Goal: Information Seeking & Learning: Learn about a topic

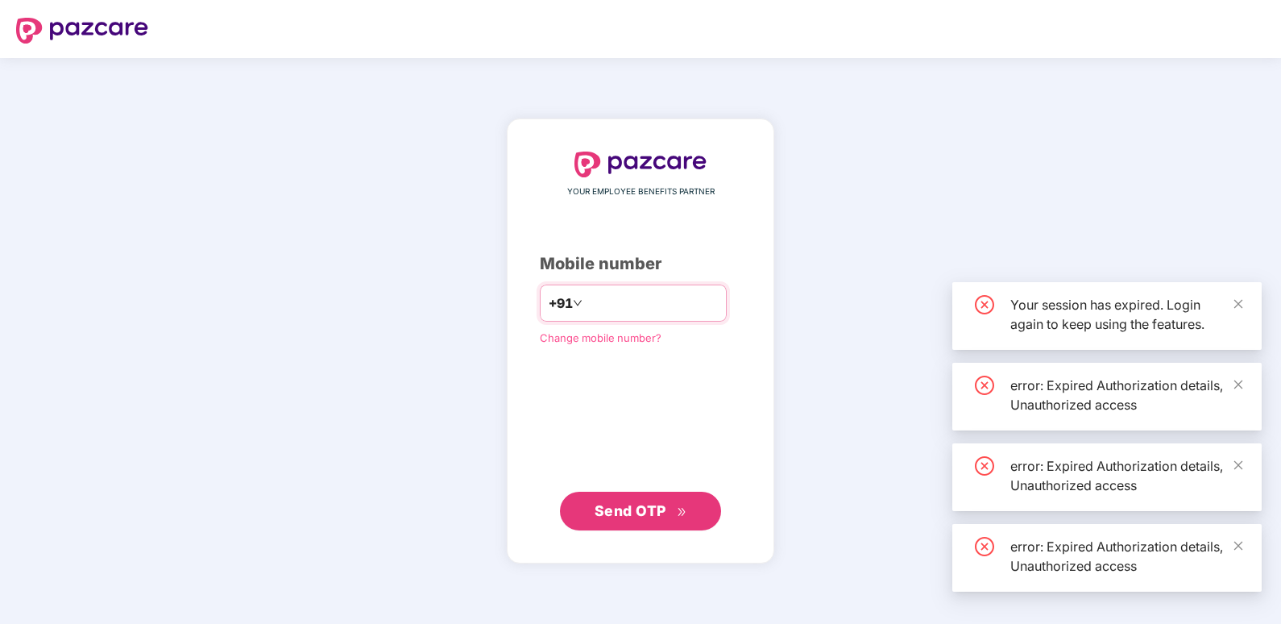
click at [604, 305] on input "number" at bounding box center [652, 303] width 132 height 26
click at [615, 291] on input "number" at bounding box center [652, 303] width 132 height 26
type input "**********"
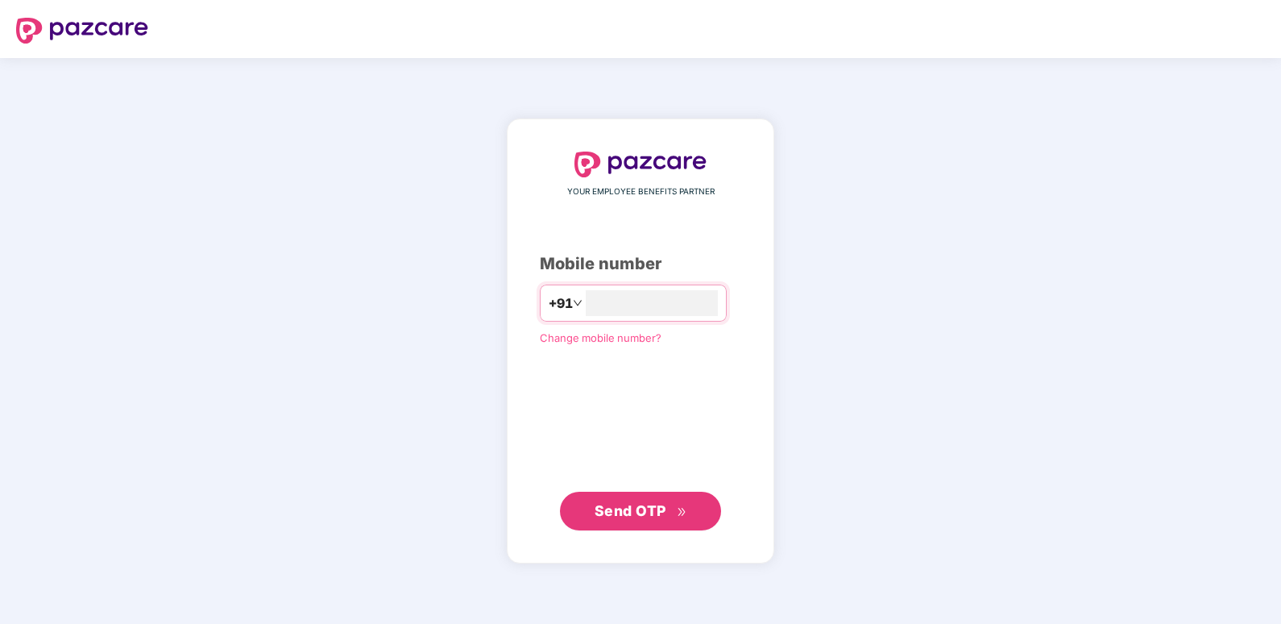
type input "**********"
click at [131, 317] on div "**********" at bounding box center [640, 341] width 1281 height 566
click at [659, 516] on span "Send OTP" at bounding box center [631, 509] width 72 height 17
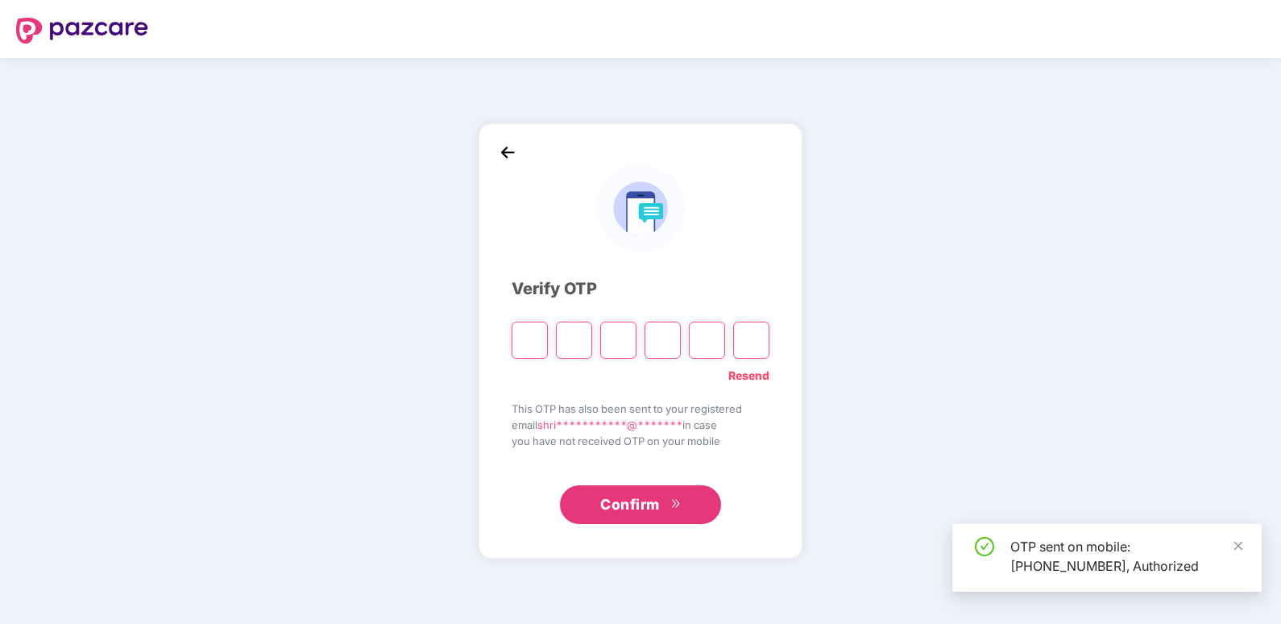
click at [528, 345] on input "Please enter verification code. Digit 1" at bounding box center [530, 339] width 36 height 37
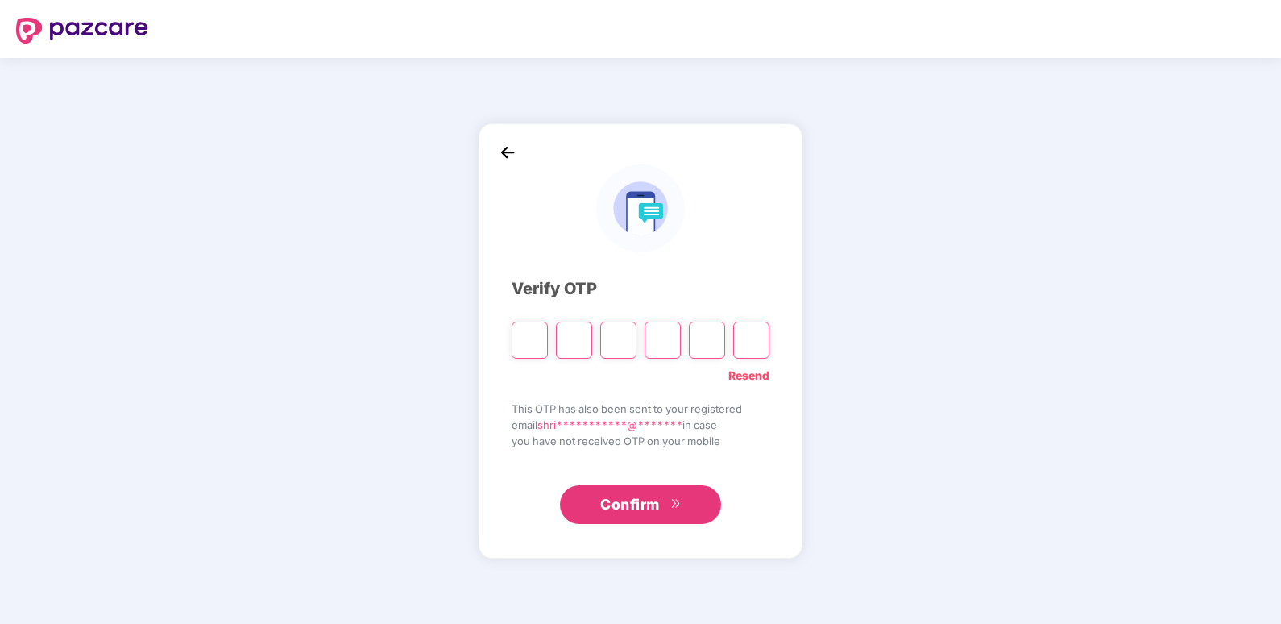
type input "*"
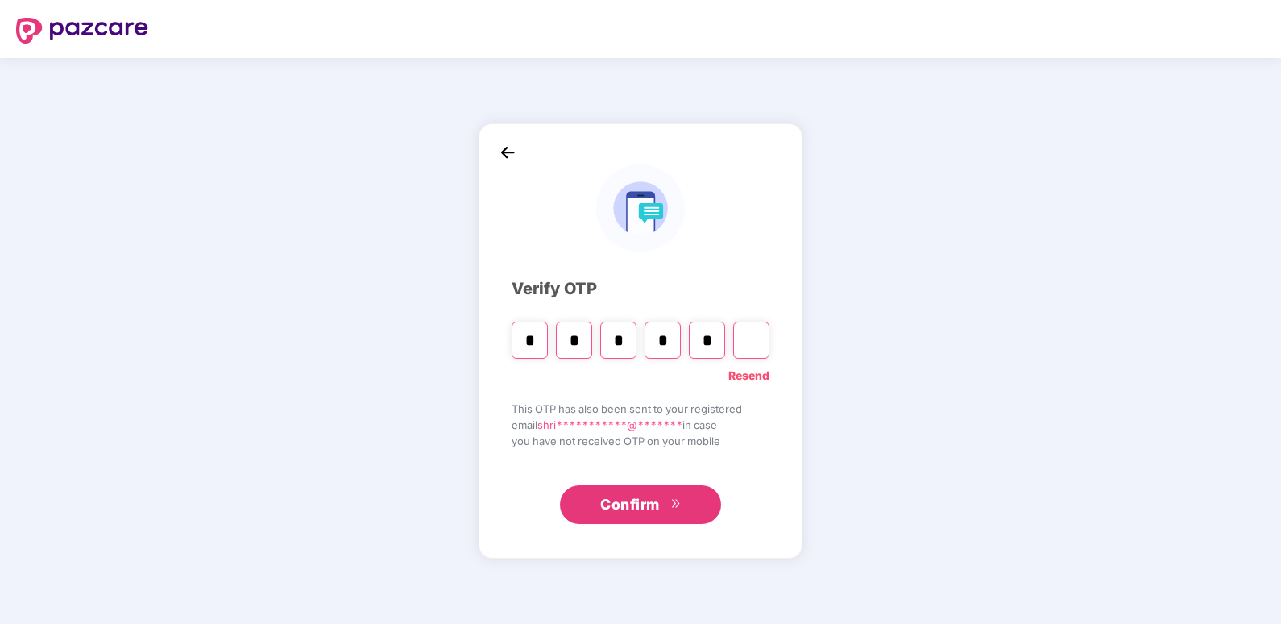
type input "*"
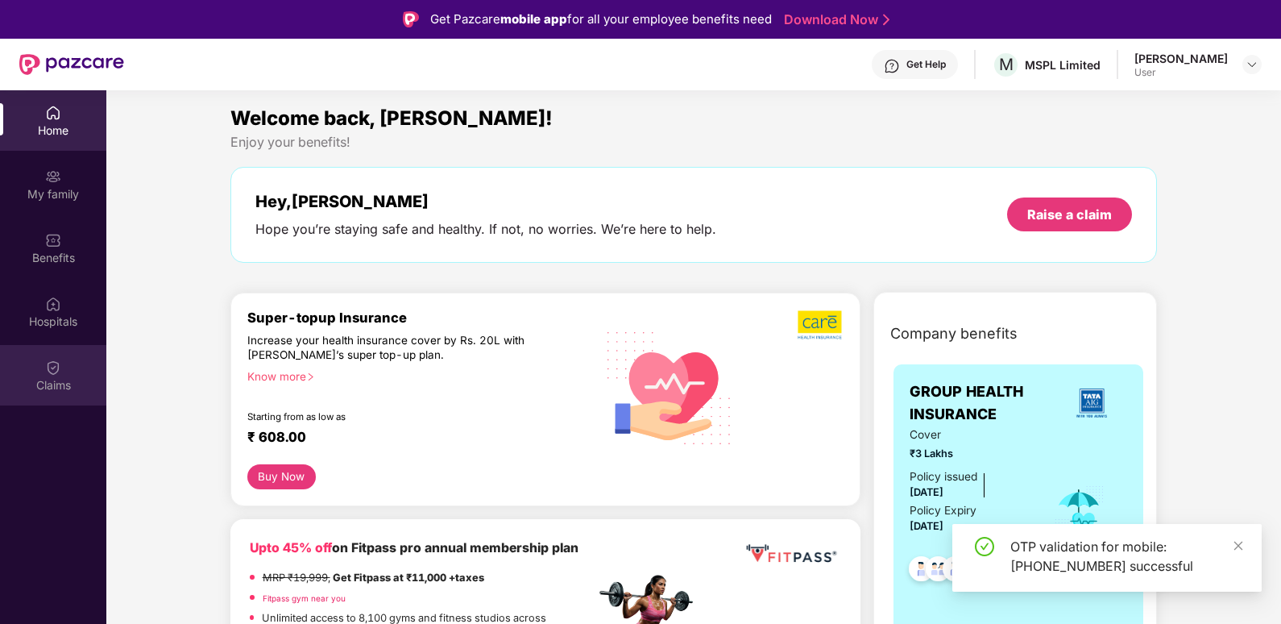
click at [77, 371] on div "Claims" at bounding box center [53, 375] width 106 height 60
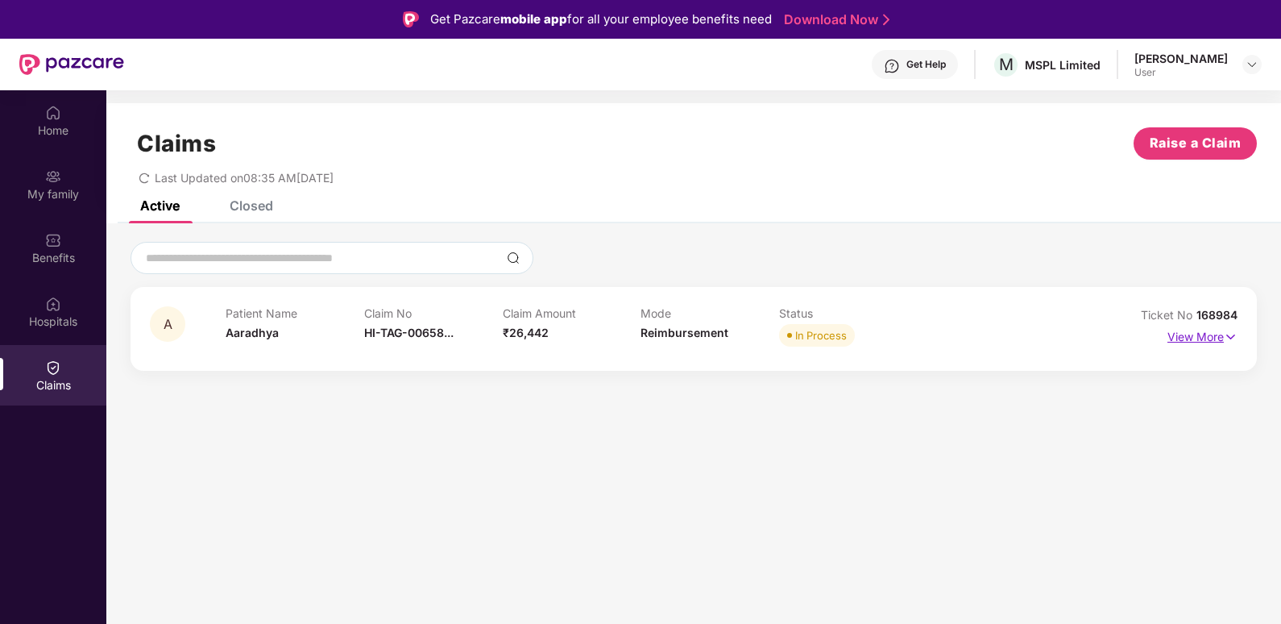
click at [1212, 331] on p "View More" at bounding box center [1202, 335] width 70 height 22
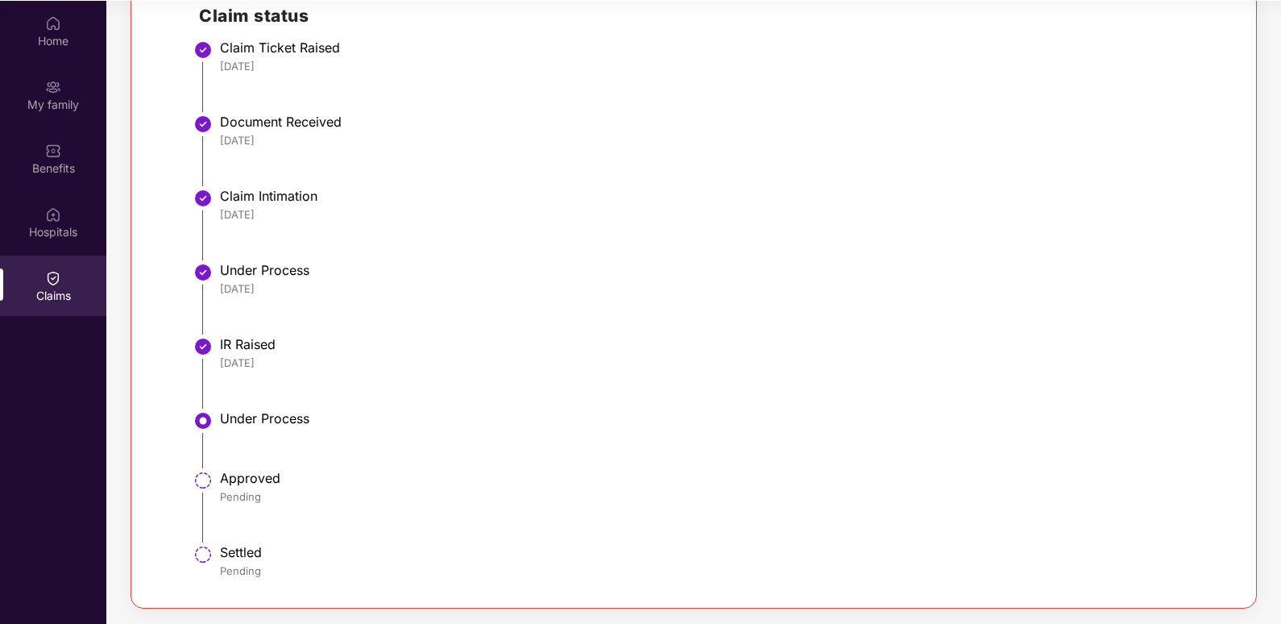
scroll to position [90, 0]
click at [31, 294] on div "Claims" at bounding box center [53, 295] width 106 height 16
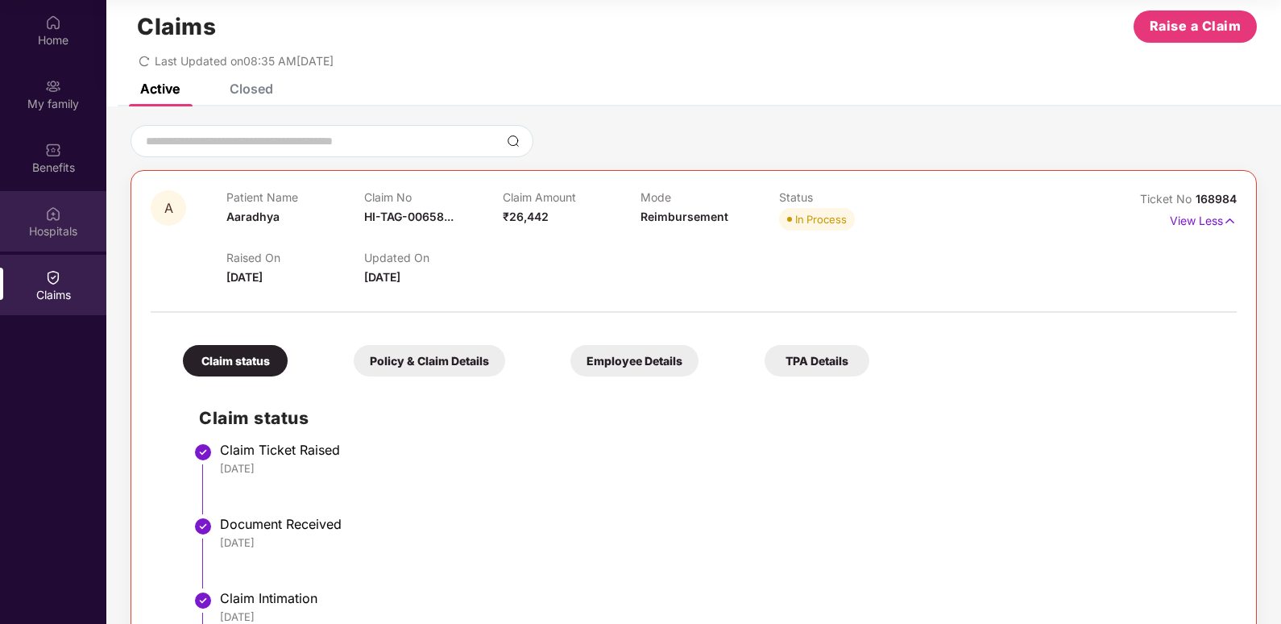
click at [70, 238] on div "Hospitals" at bounding box center [53, 231] width 106 height 16
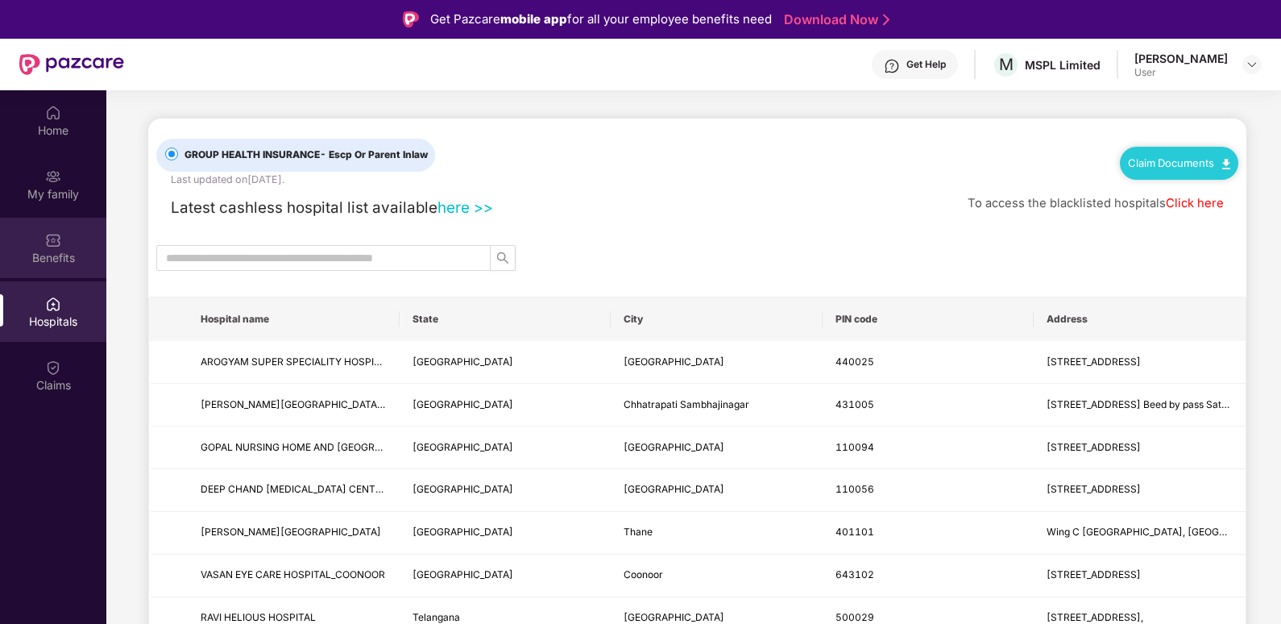
click at [36, 254] on div "Benefits" at bounding box center [53, 258] width 106 height 16
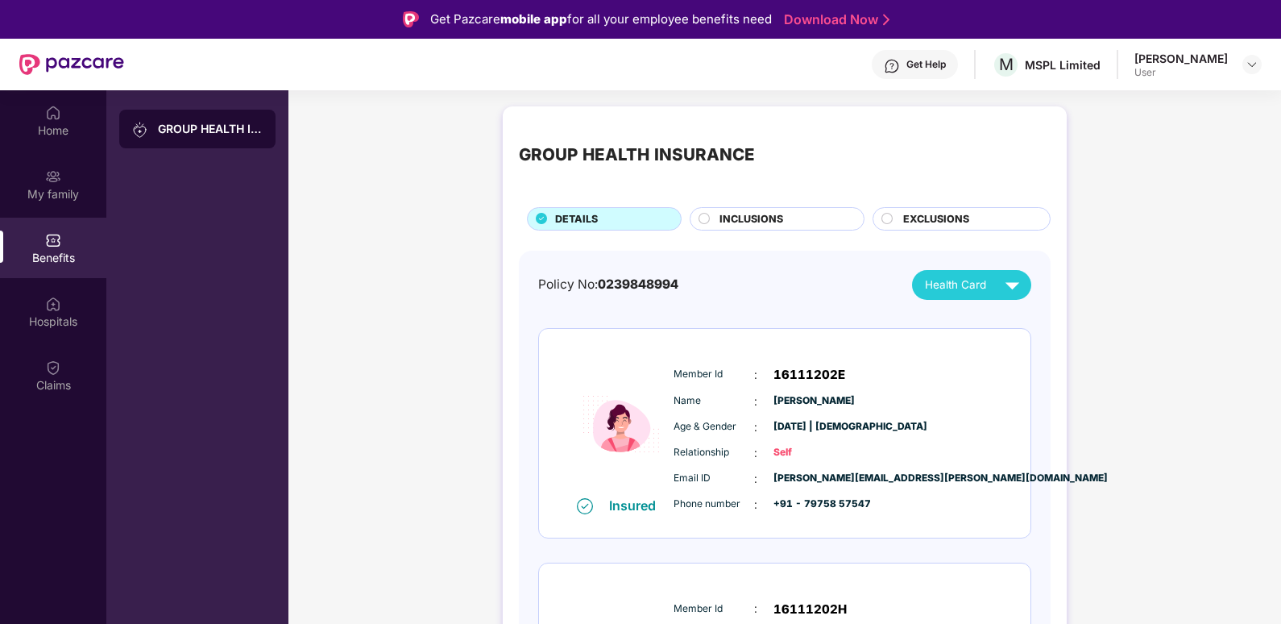
click at [705, 218] on circle at bounding box center [703, 218] width 10 height 10
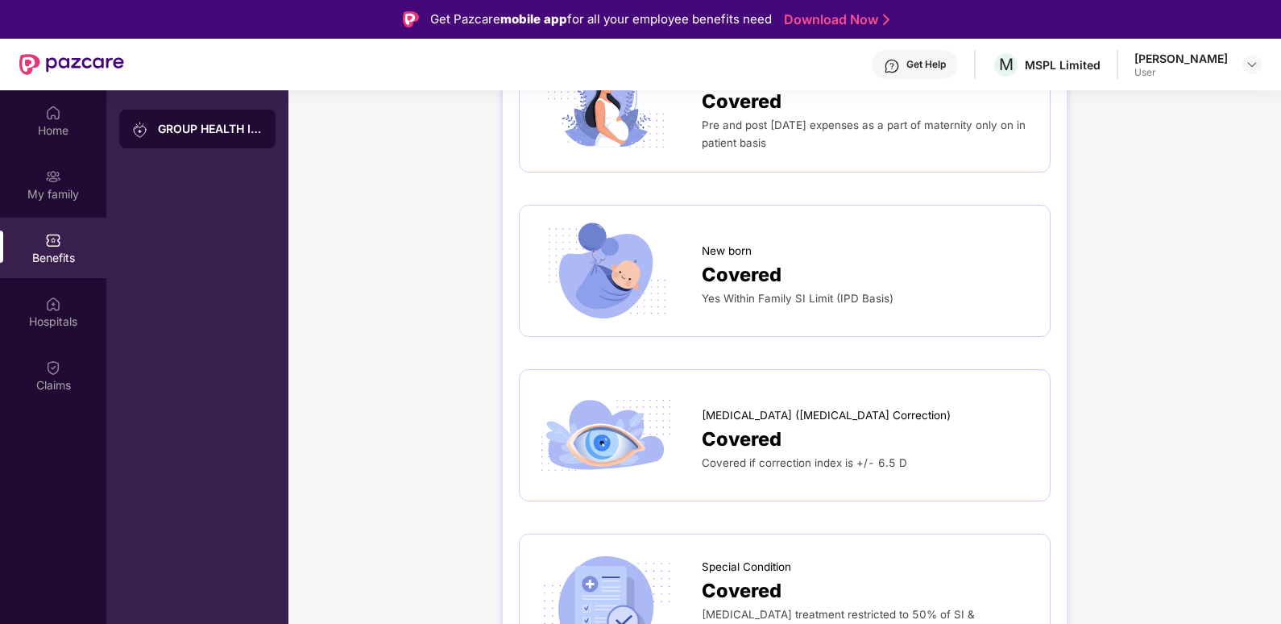
scroll to position [1853, 0]
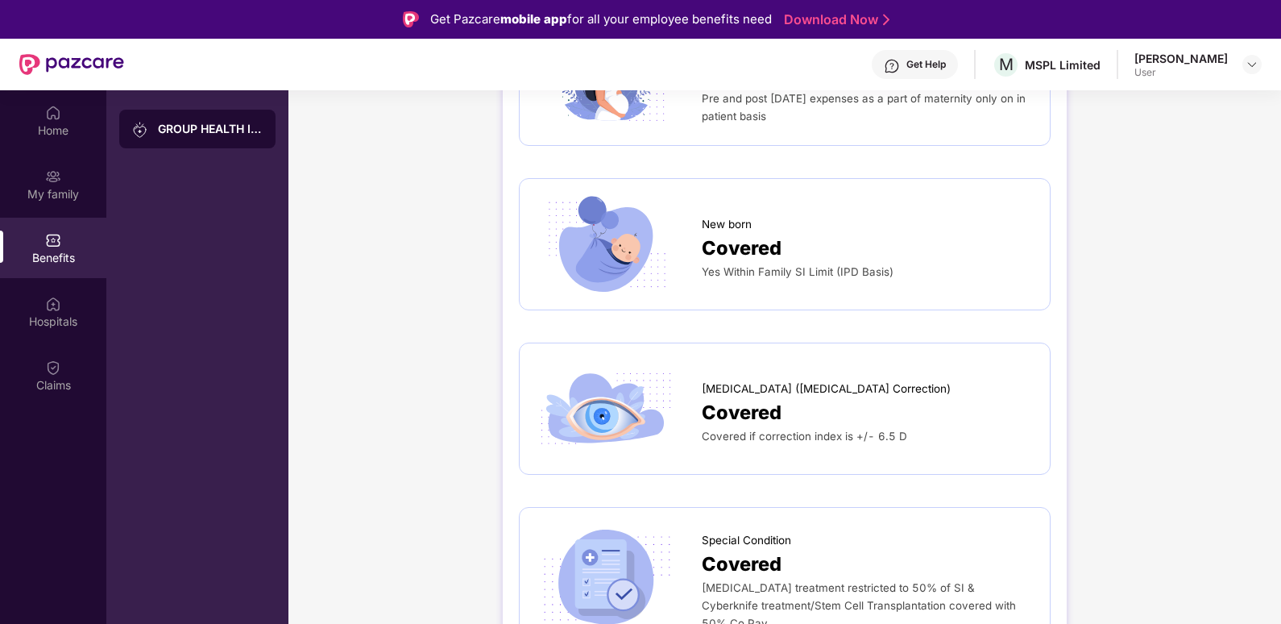
click at [633, 414] on img at bounding box center [606, 408] width 141 height 98
click at [678, 379] on div at bounding box center [619, 408] width 166 height 98
click at [702, 380] on span "Lasik (Refractive Error Correction)" at bounding box center [826, 388] width 249 height 17
click at [763, 380] on span "Lasik (Refractive Error Correction)" at bounding box center [826, 388] width 249 height 17
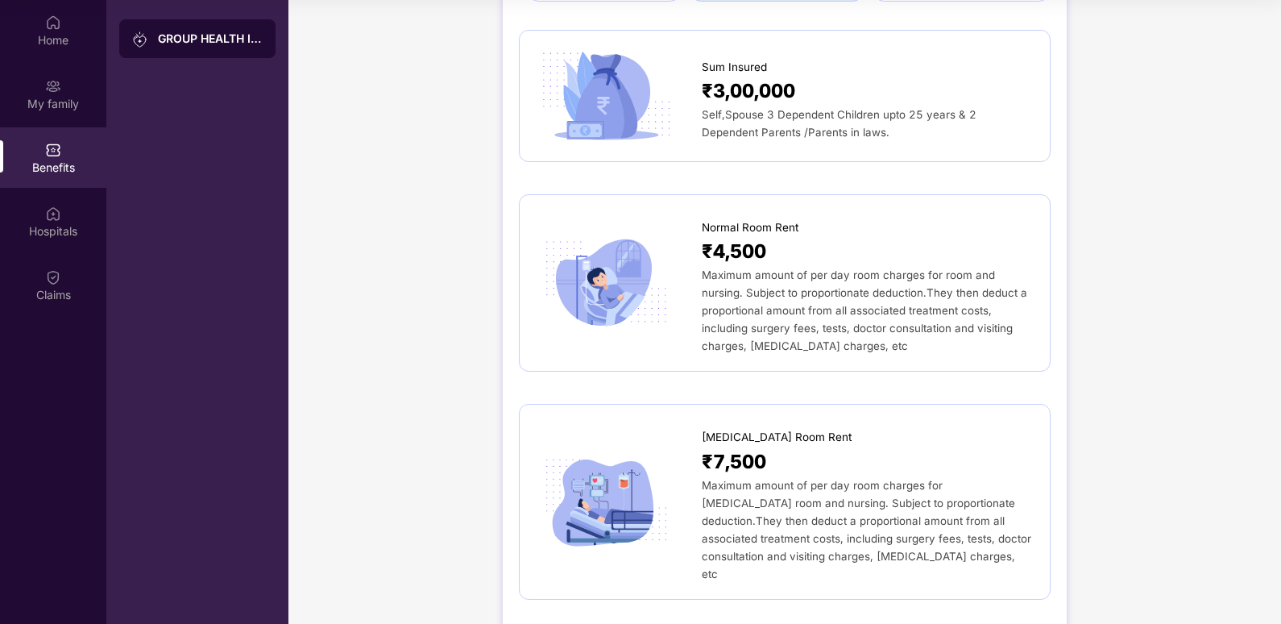
scroll to position [0, 0]
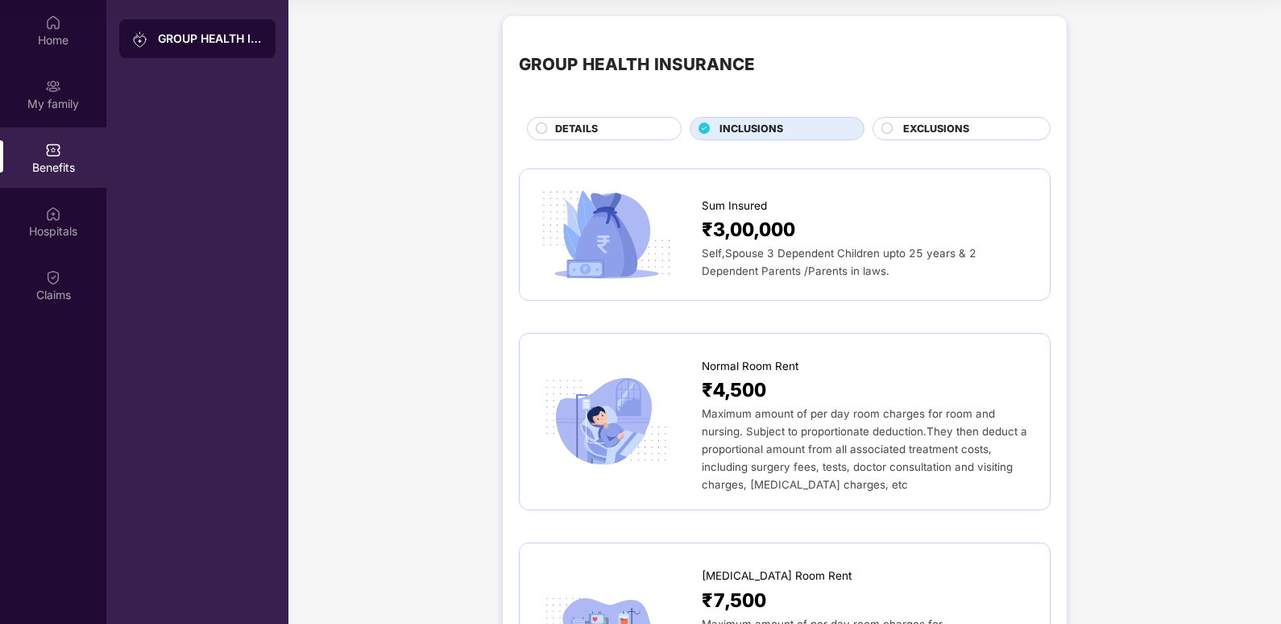
click at [1008, 131] on div "EXCLUSIONS" at bounding box center [968, 130] width 147 height 19
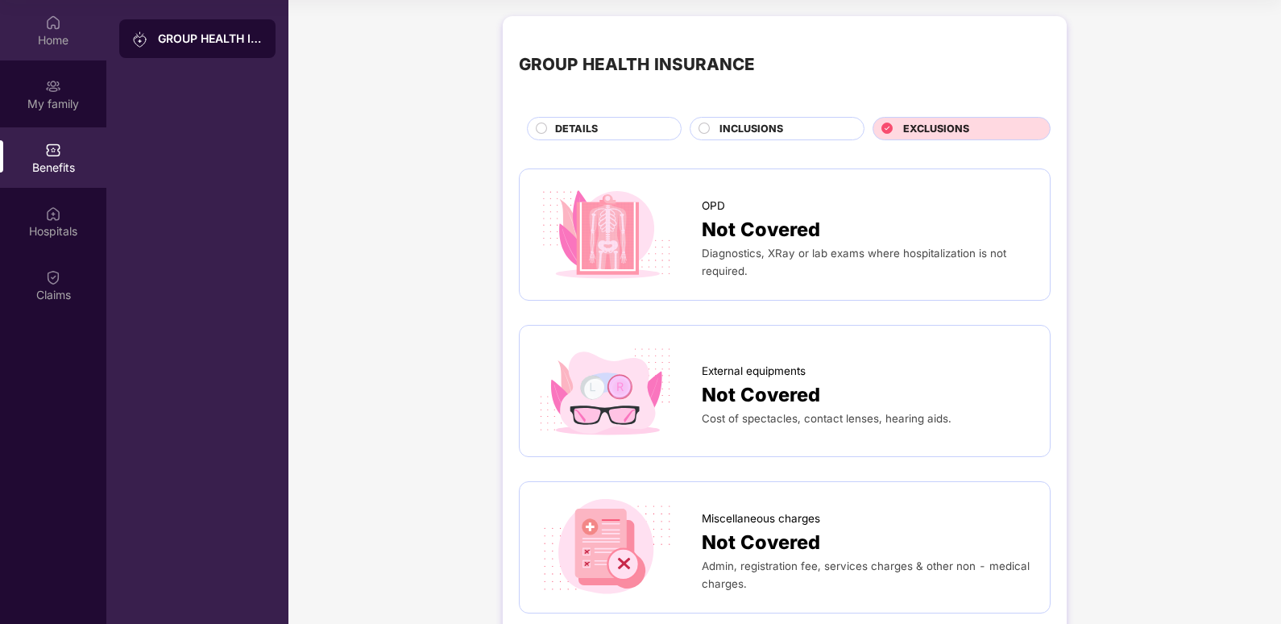
click at [43, 41] on div "Home" at bounding box center [53, 40] width 106 height 16
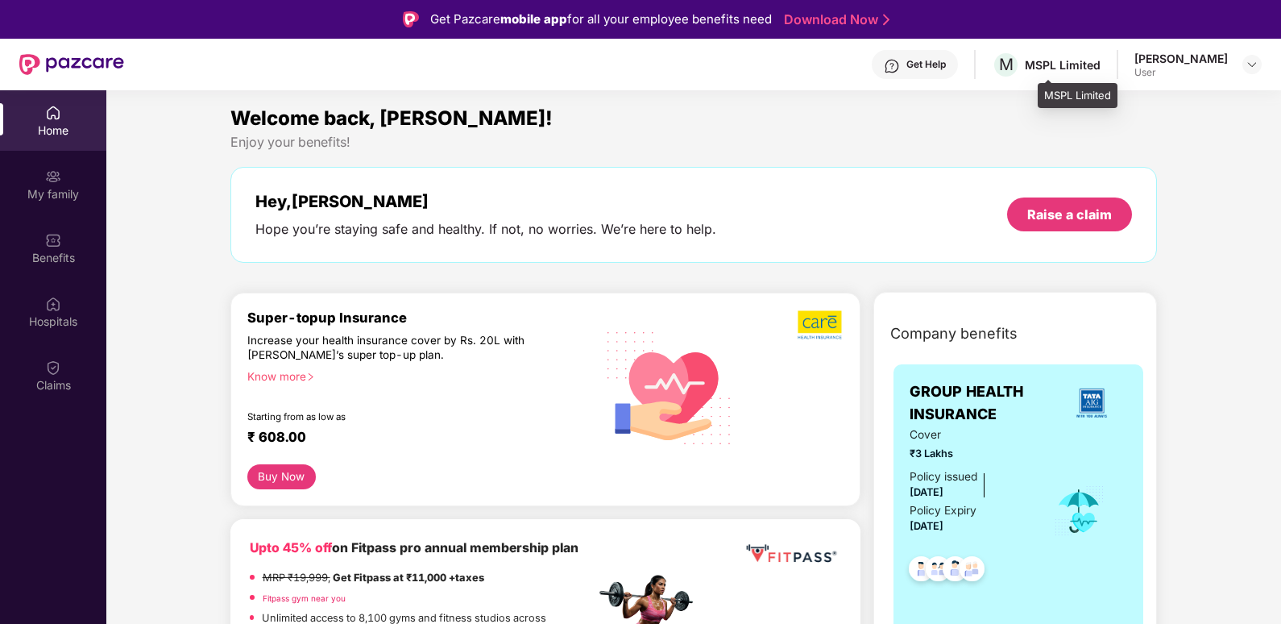
click at [1077, 73] on div "M MSPL Limited" at bounding box center [1046, 65] width 109 height 28
click at [1013, 60] on span "M" at bounding box center [1006, 64] width 15 height 19
click at [1253, 68] on img at bounding box center [1251, 64] width 13 height 13
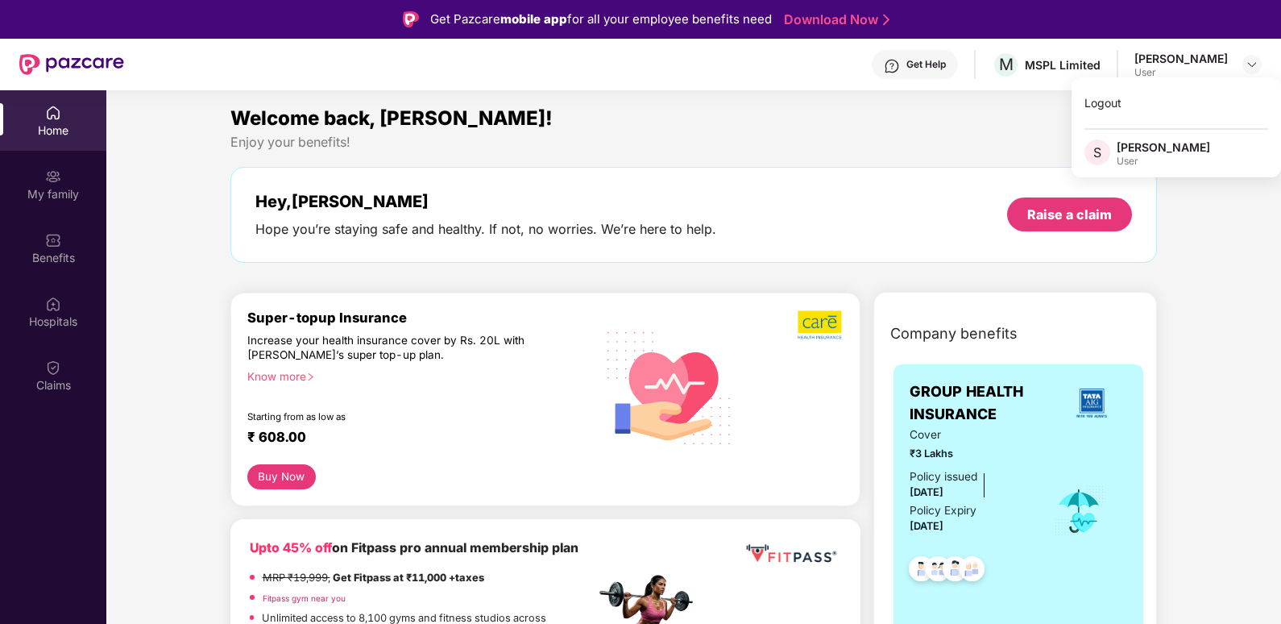
click at [1008, 107] on div "Welcome back, [PERSON_NAME]!" at bounding box center [693, 118] width 927 height 31
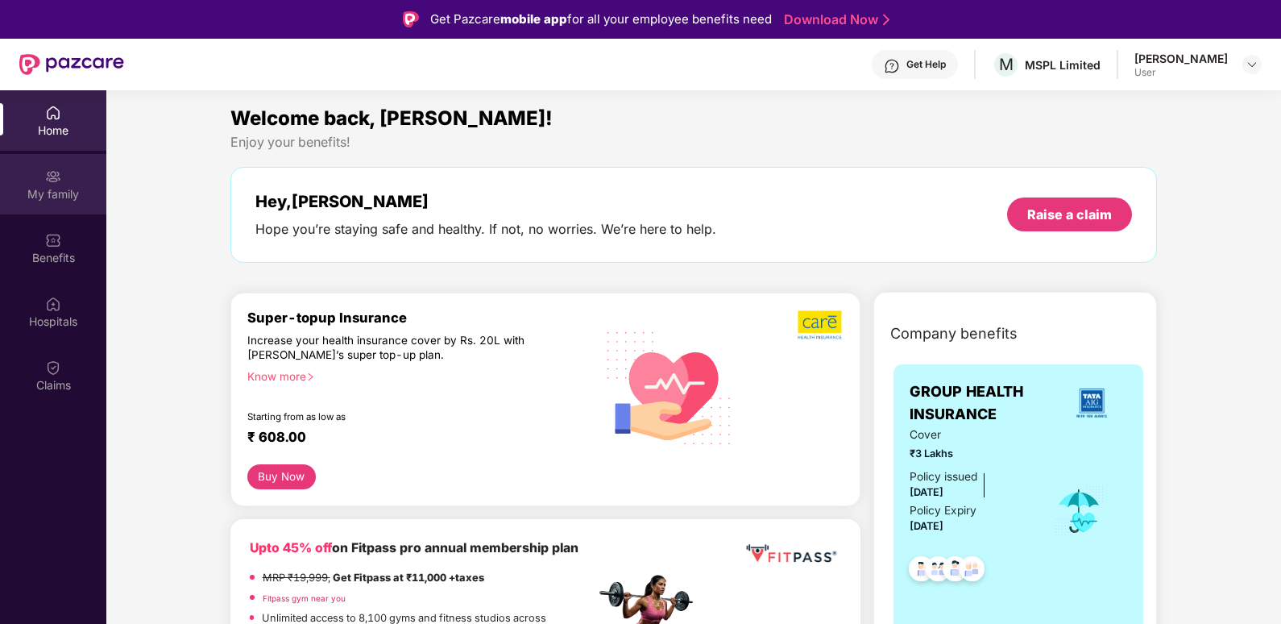
click at [8, 183] on div "My family" at bounding box center [53, 184] width 106 height 60
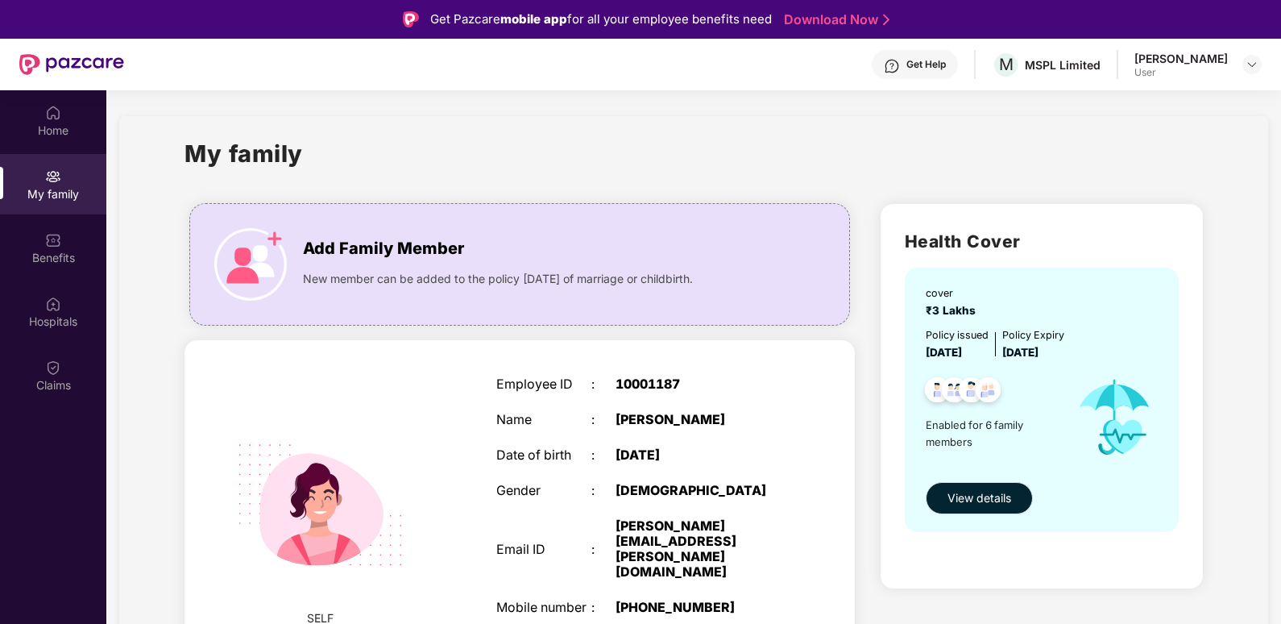
click at [994, 504] on span "View details" at bounding box center [979, 498] width 64 height 18
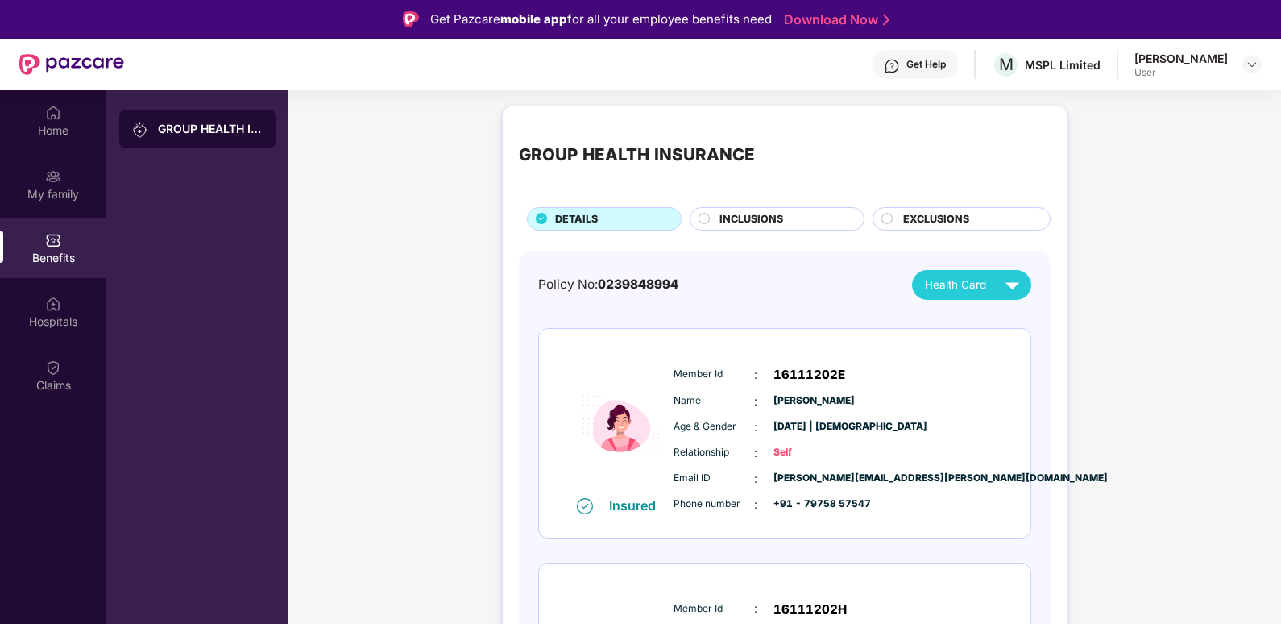
click at [1019, 289] on img at bounding box center [1012, 285] width 28 height 28
click at [87, 303] on div "Hospitals" at bounding box center [53, 311] width 106 height 60
